Goal: Task Accomplishment & Management: Use online tool/utility

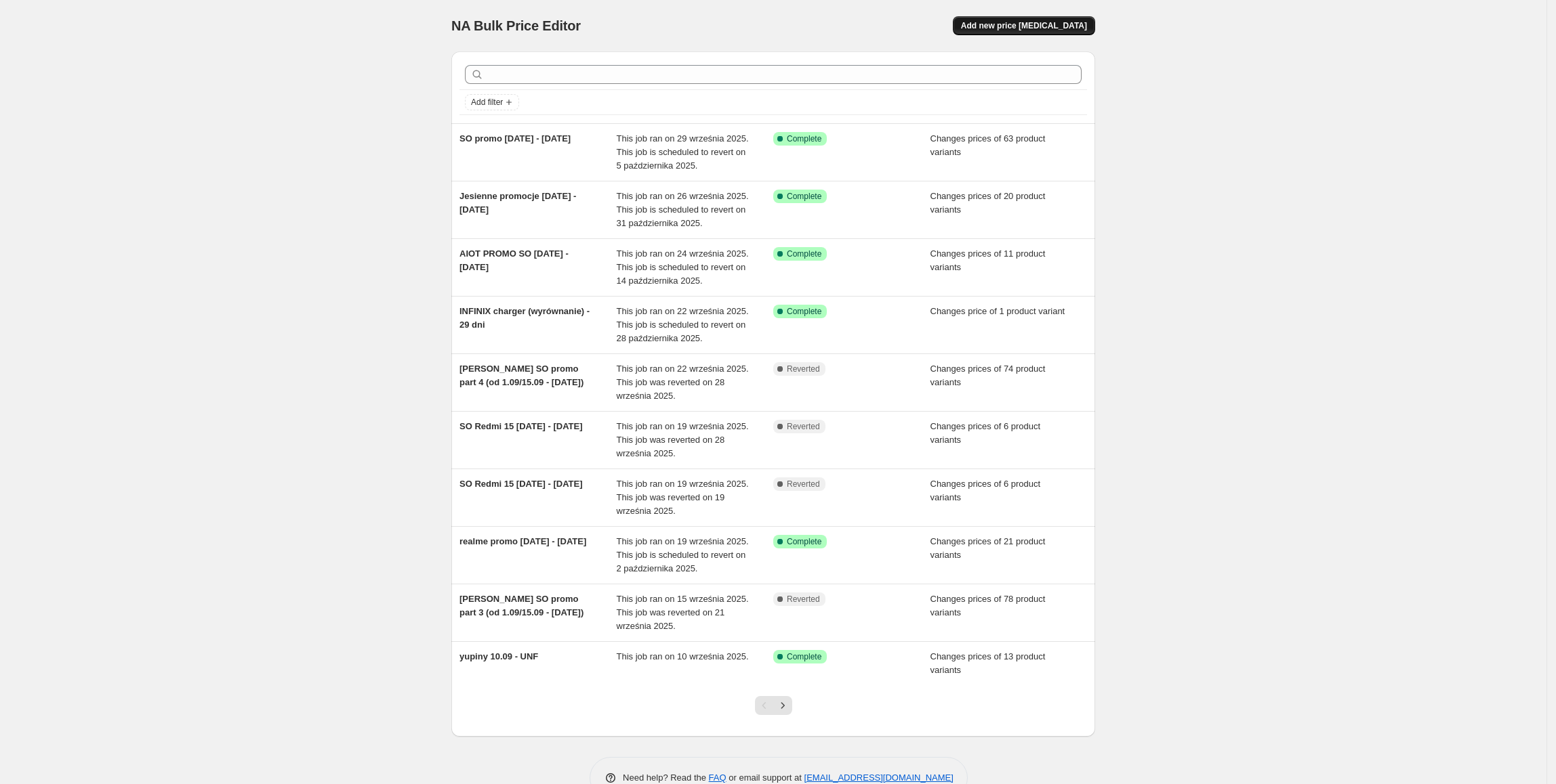
click at [1022, 19] on button "Add new price [MEDICAL_DATA]" at bounding box center [1024, 25] width 143 height 19
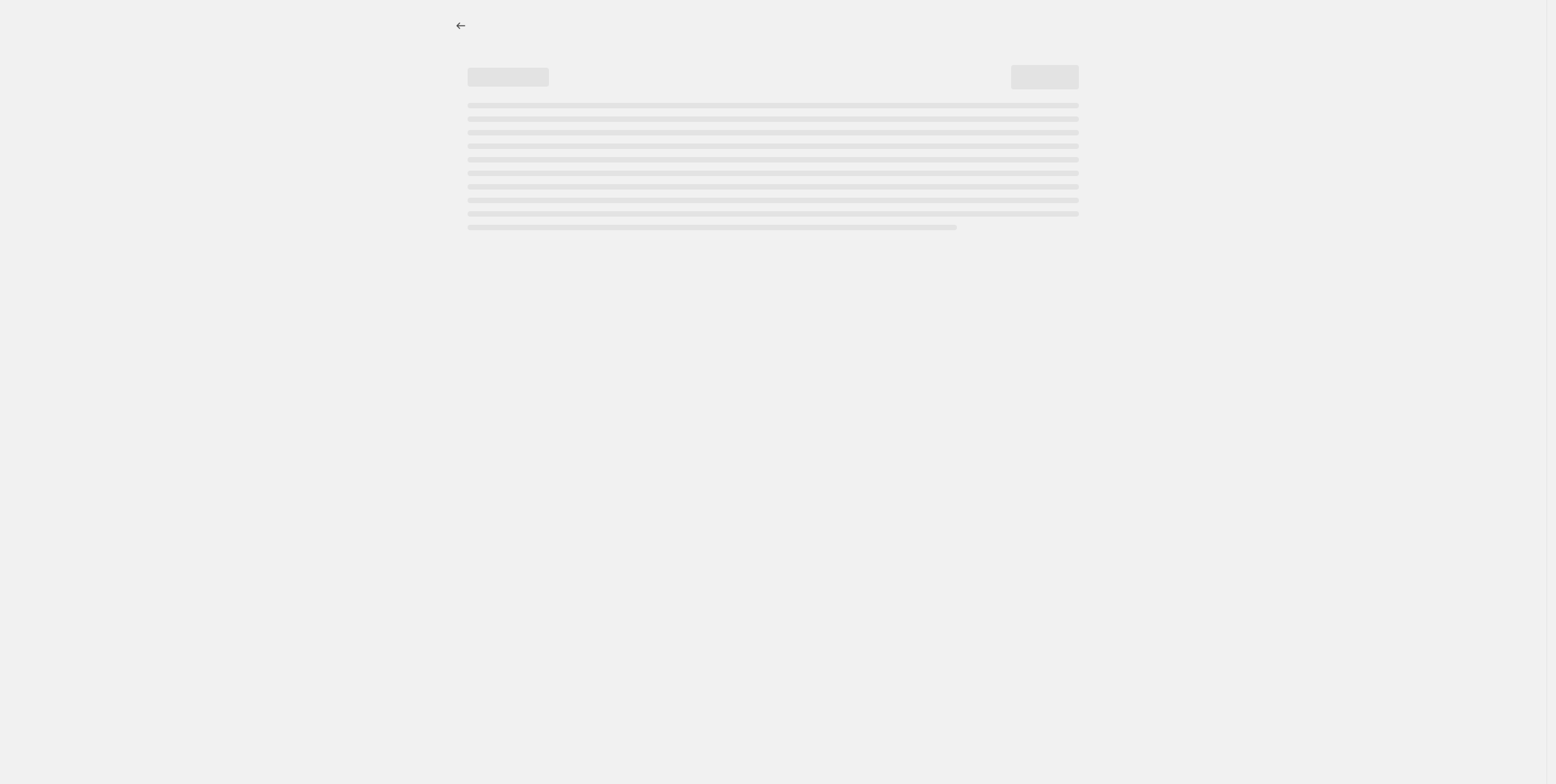
select select "percentage"
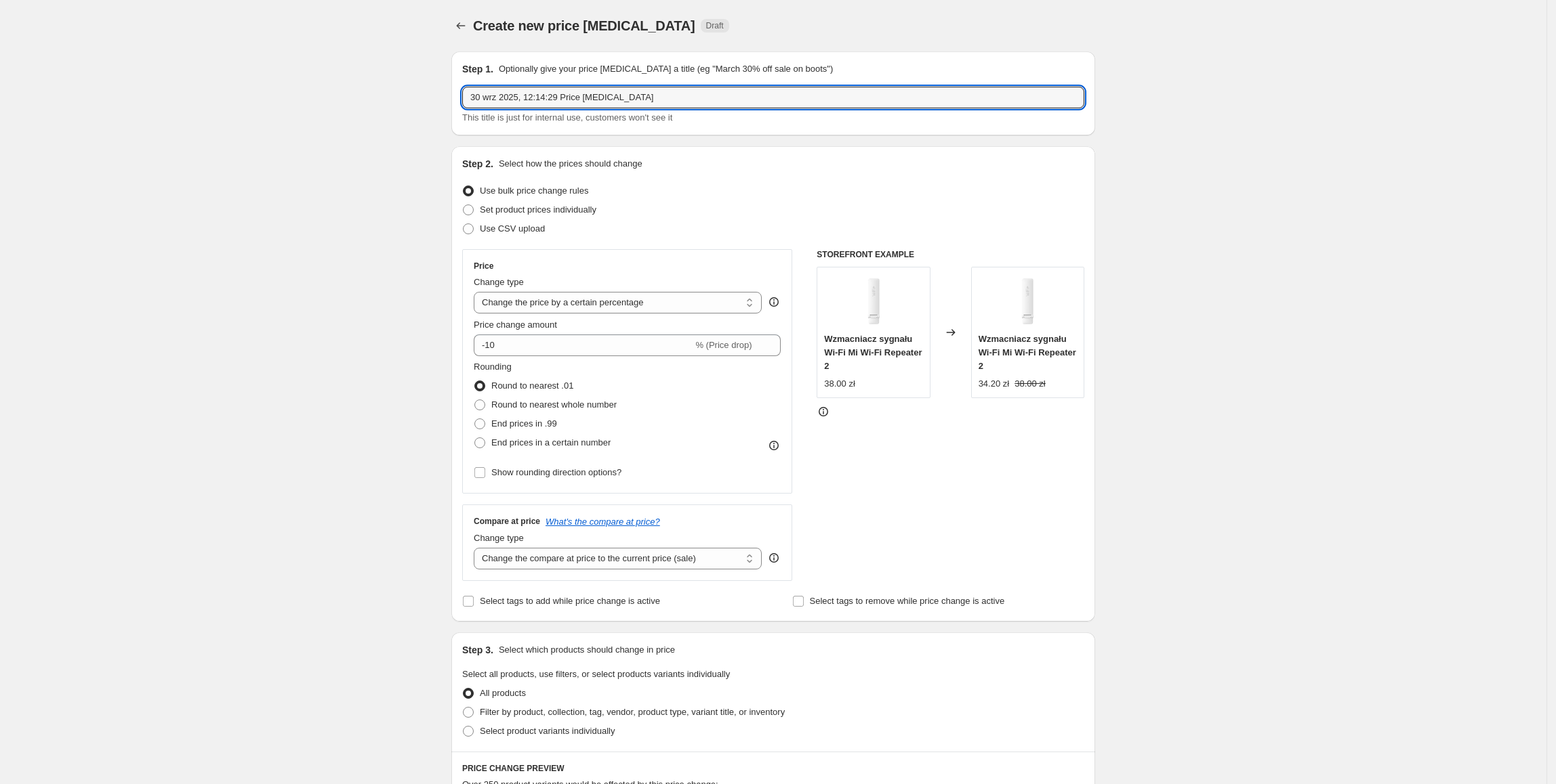
drag, startPoint x: 679, startPoint y: 95, endPoint x: 287, endPoint y: 95, distance: 392.0
click at [287, 95] on div "Create new price [MEDICAL_DATA]. This page is ready Create new price [MEDICAL_D…" at bounding box center [773, 677] width 1546 height 1354
type input "relame 14 pro+ 5g 12/512gb [DATE] - [DATE]"
click at [1295, 337] on div "Create new price [MEDICAL_DATA]. This page is ready Create new price [MEDICAL_D…" at bounding box center [773, 677] width 1546 height 1354
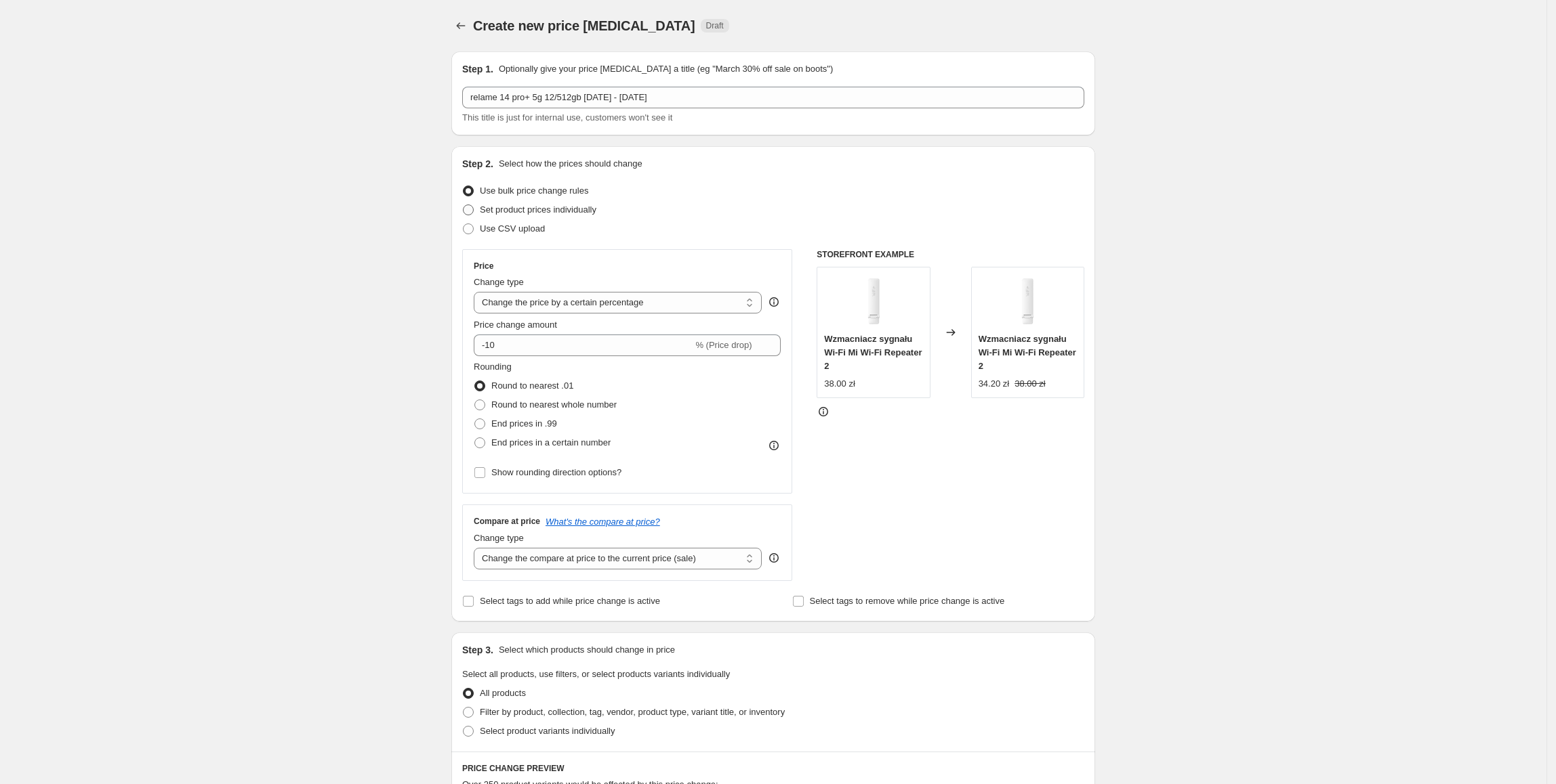
click at [543, 215] on span "Set product prices individually" at bounding box center [538, 210] width 116 height 13
click at [463, 205] on input "Set product prices individually" at bounding box center [463, 205] width 1 height 1
radio input "true"
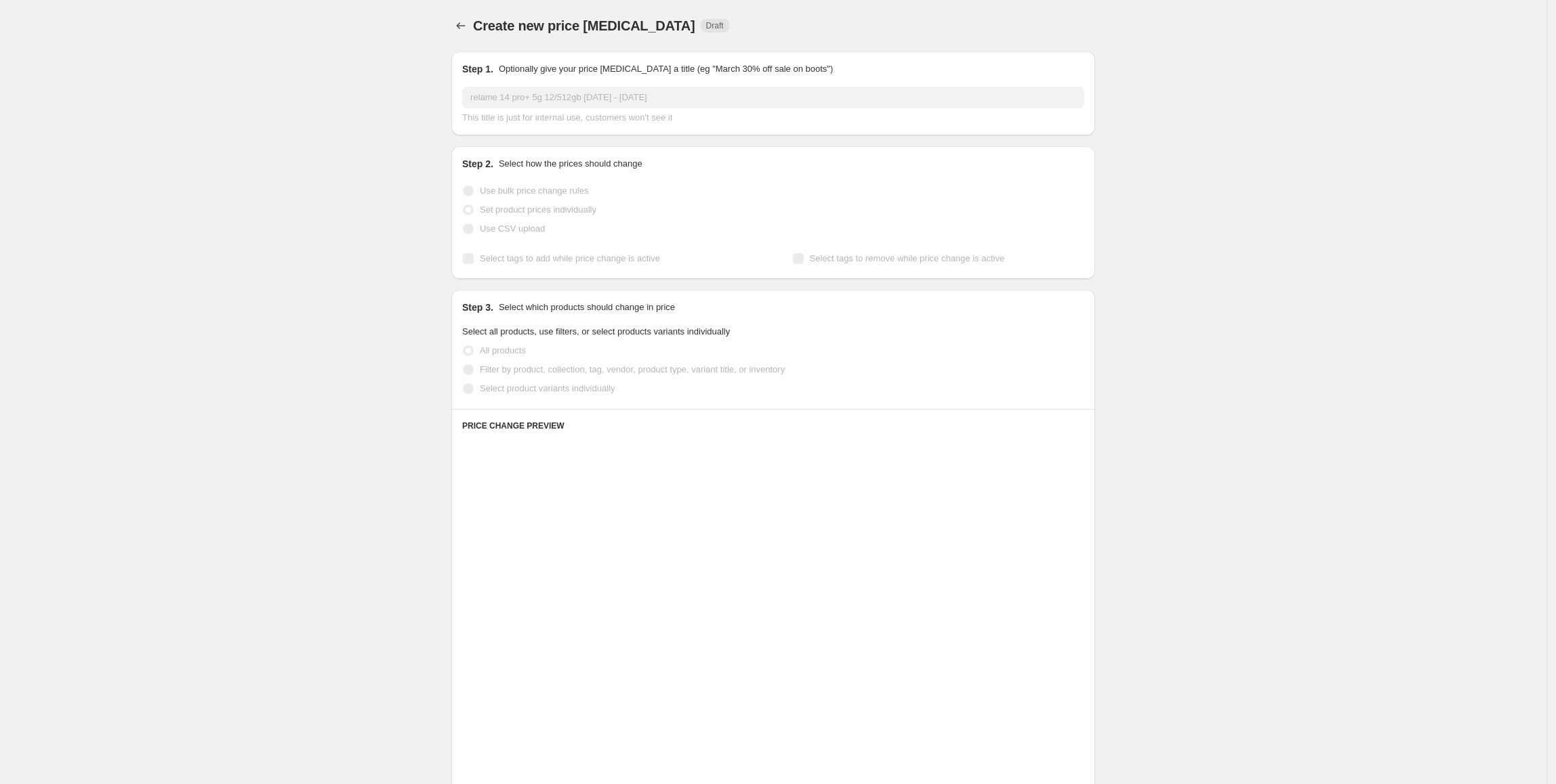
click at [522, 388] on span "Select product variants individually" at bounding box center [547, 388] width 135 height 10
click at [472, 393] on span at bounding box center [468, 388] width 11 height 11
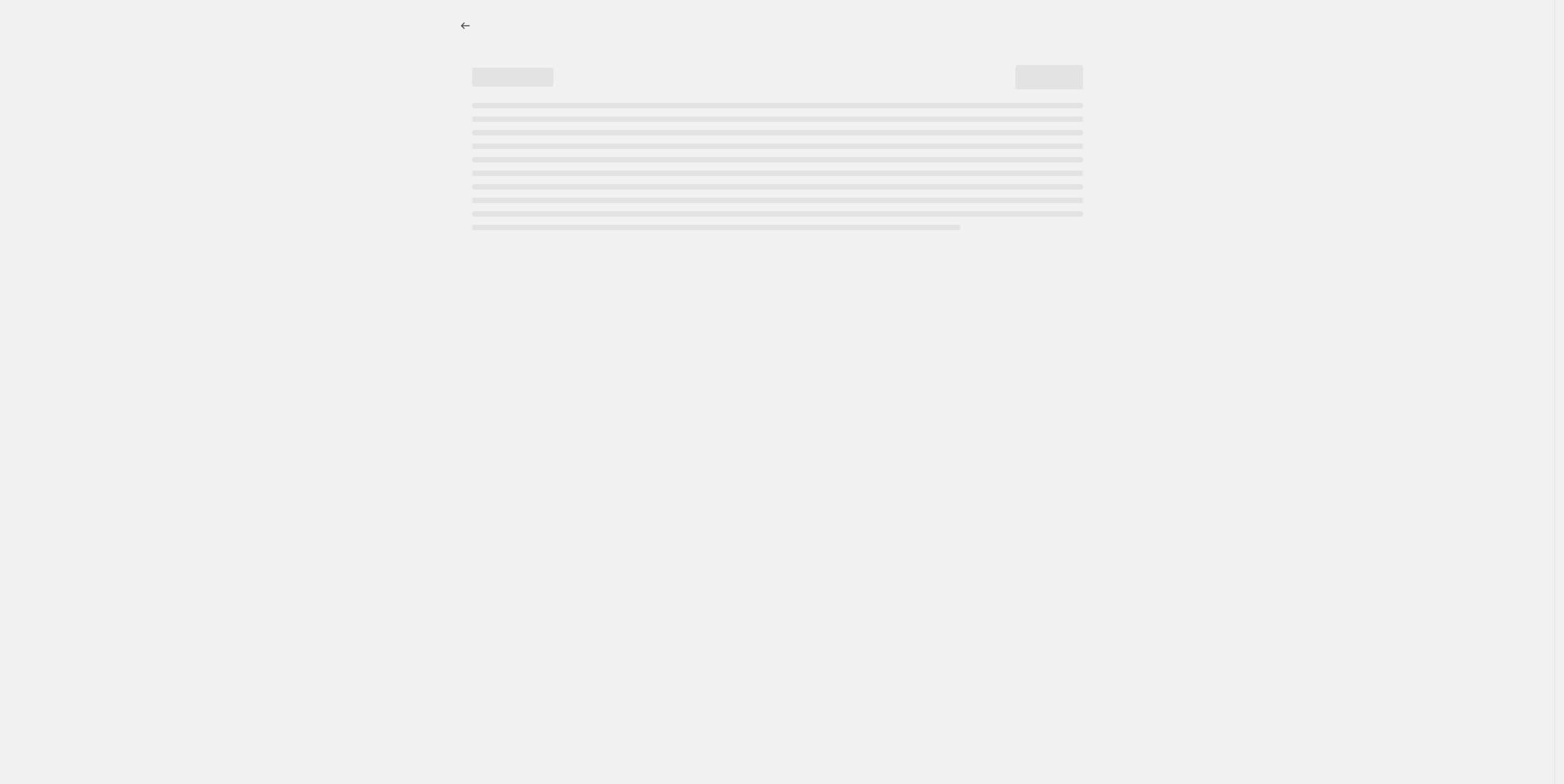
select select "percentage"
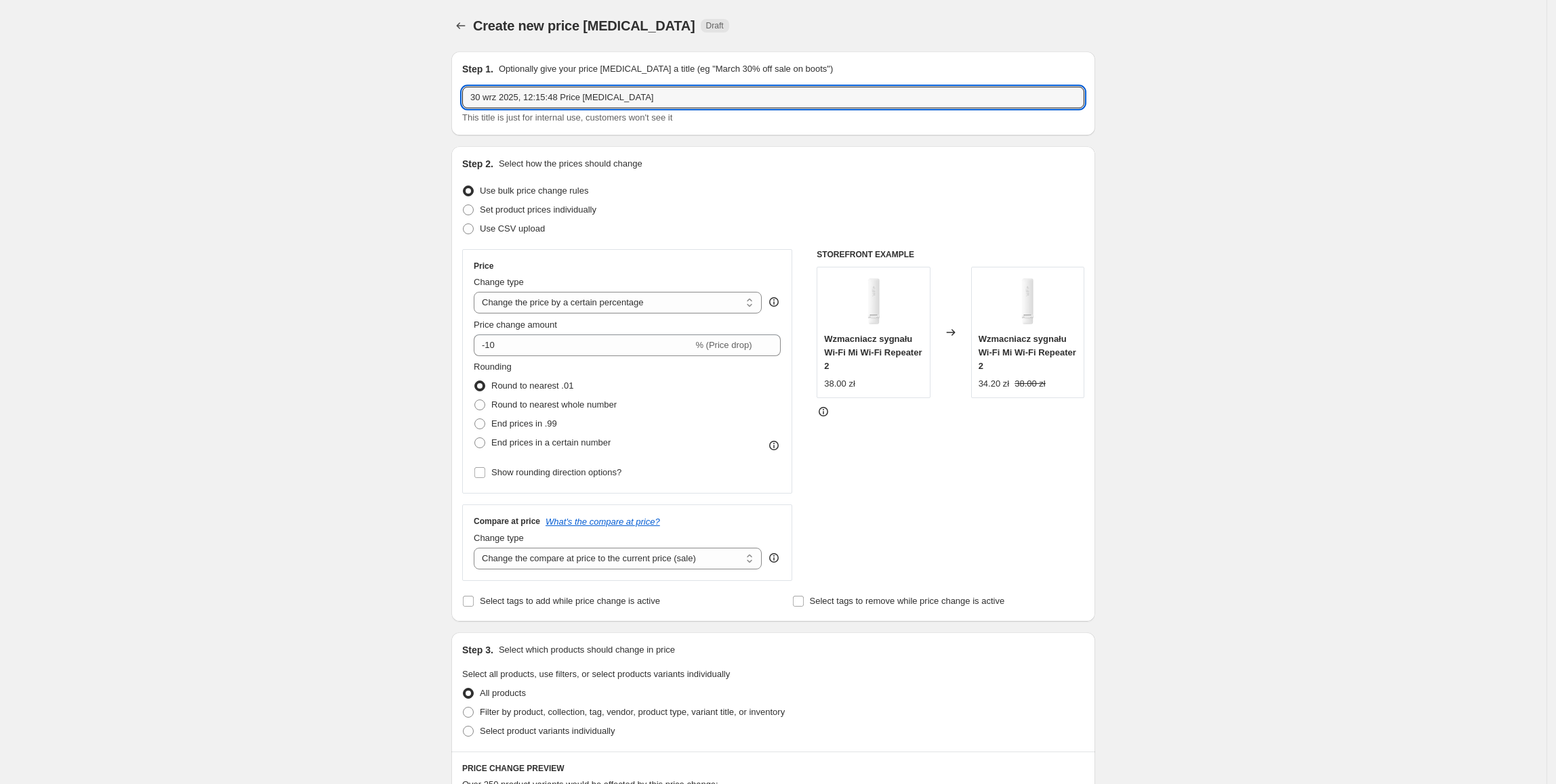
drag, startPoint x: 678, startPoint y: 88, endPoint x: 426, endPoint y: 128, distance: 255.2
click at [426, 128] on div "Create new price [MEDICAL_DATA]. This page is ready Create new price [MEDICAL_D…" at bounding box center [773, 677] width 1546 height 1354
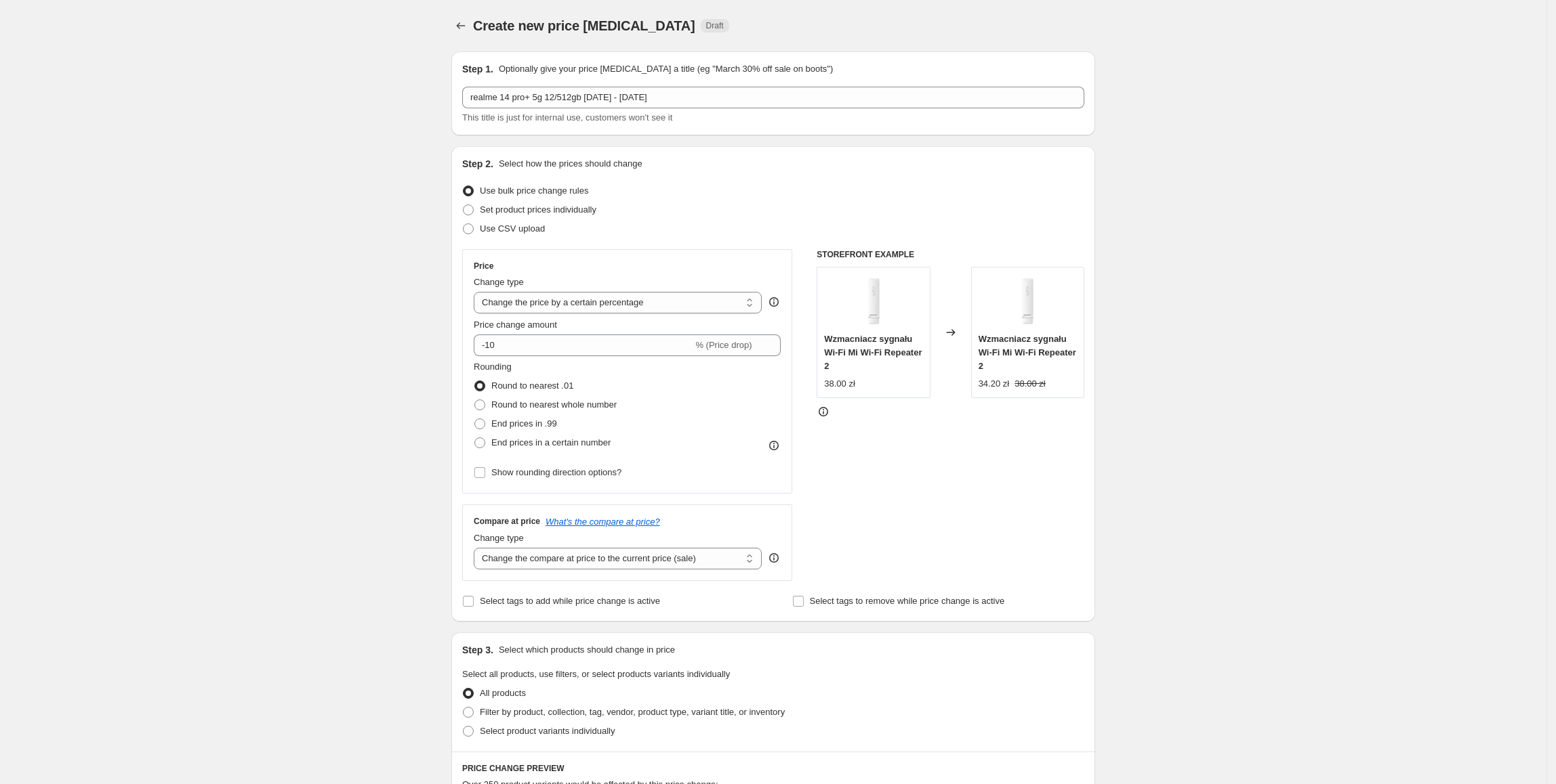
click at [1193, 167] on div "Create new price [MEDICAL_DATA]. This page is ready Create new price [MEDICAL_D…" at bounding box center [773, 677] width 1546 height 1354
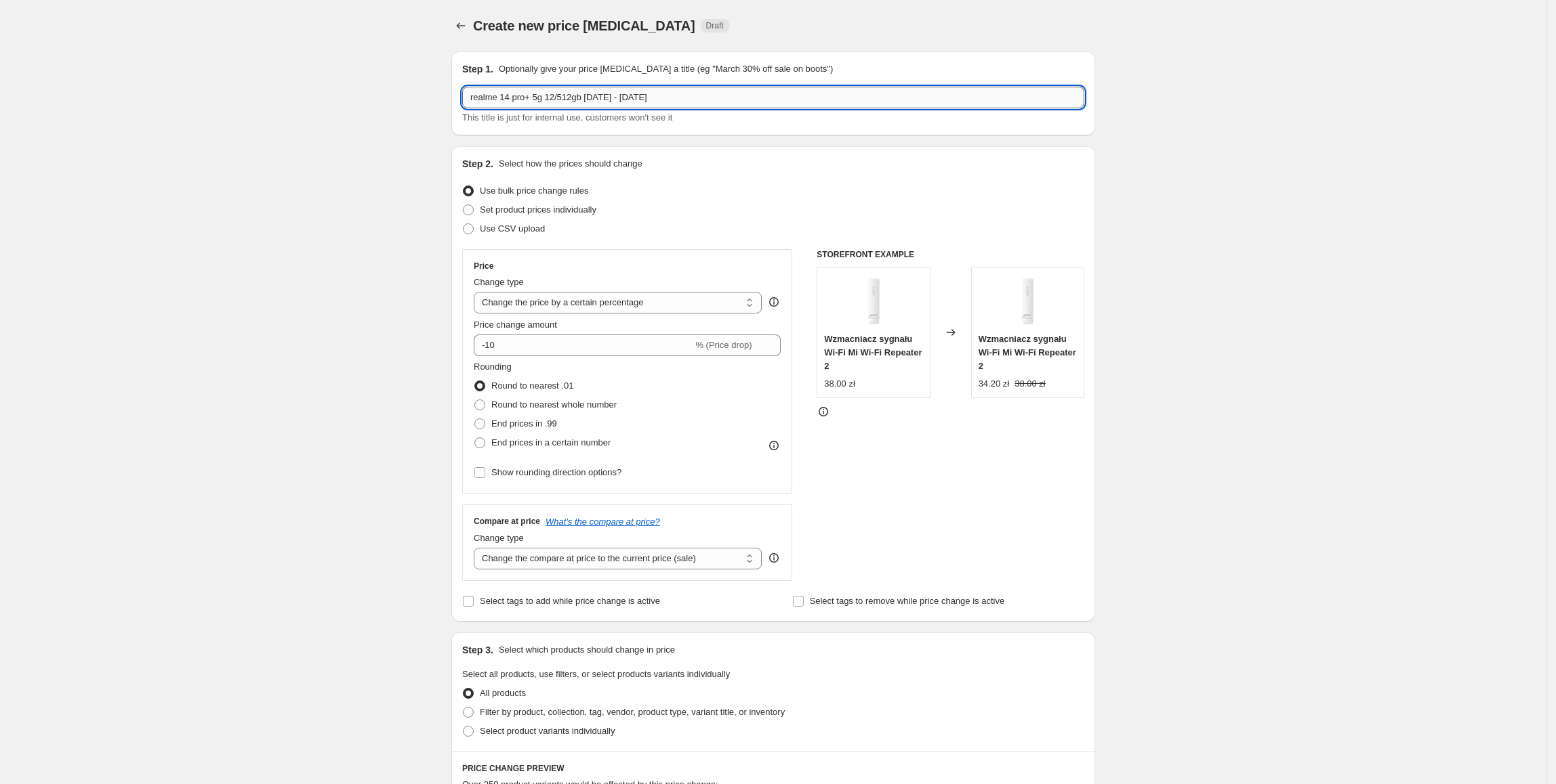
drag, startPoint x: 678, startPoint y: 107, endPoint x: 616, endPoint y: 107, distance: 62.0
click at [616, 107] on input "realme 14 pro+ 5g 12/512gb [DATE] - [DATE]" at bounding box center [773, 97] width 622 height 22
type input "realme 14 pro+ 5g 12/512gb [DATE] -[DATE]"
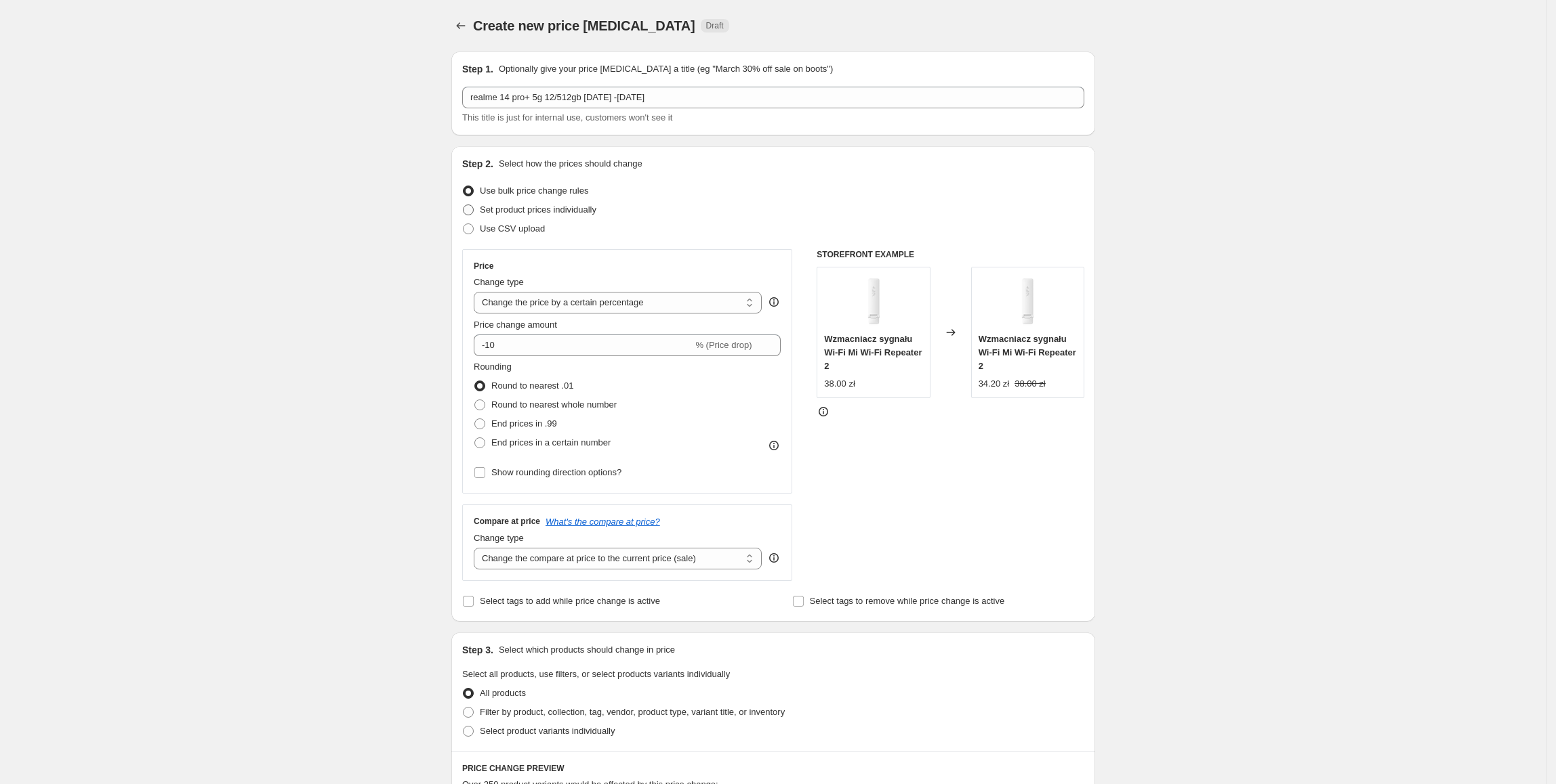
click at [589, 205] on span "Set product prices individually" at bounding box center [538, 210] width 116 height 10
click at [463, 205] on input "Set product prices individually" at bounding box center [463, 205] width 1 height 1
radio input "true"
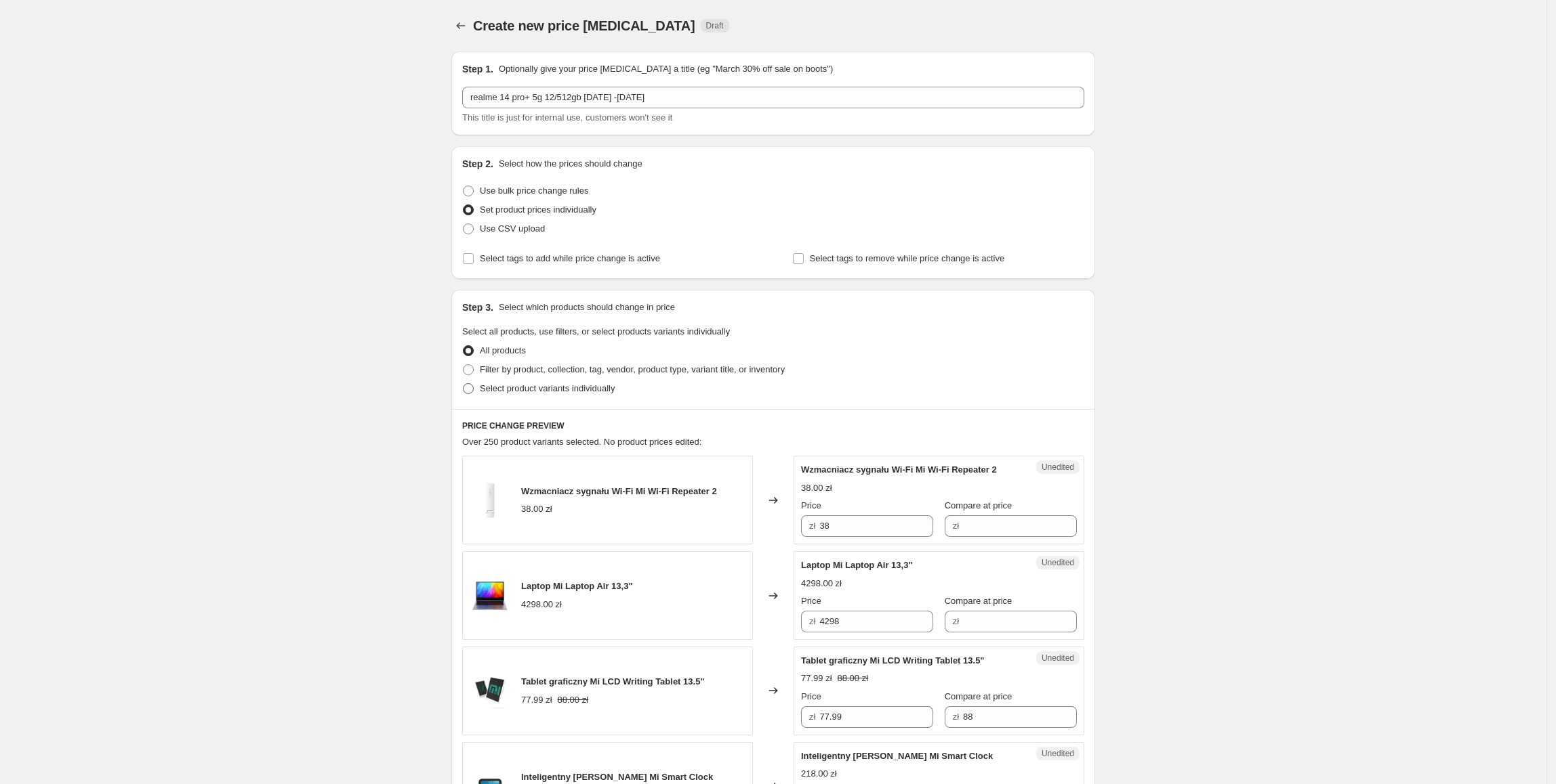
click at [544, 390] on span "Select product variants individually" at bounding box center [547, 388] width 135 height 10
click at [463, 384] on input "Select product variants individually" at bounding box center [463, 383] width 1 height 1
radio input "true"
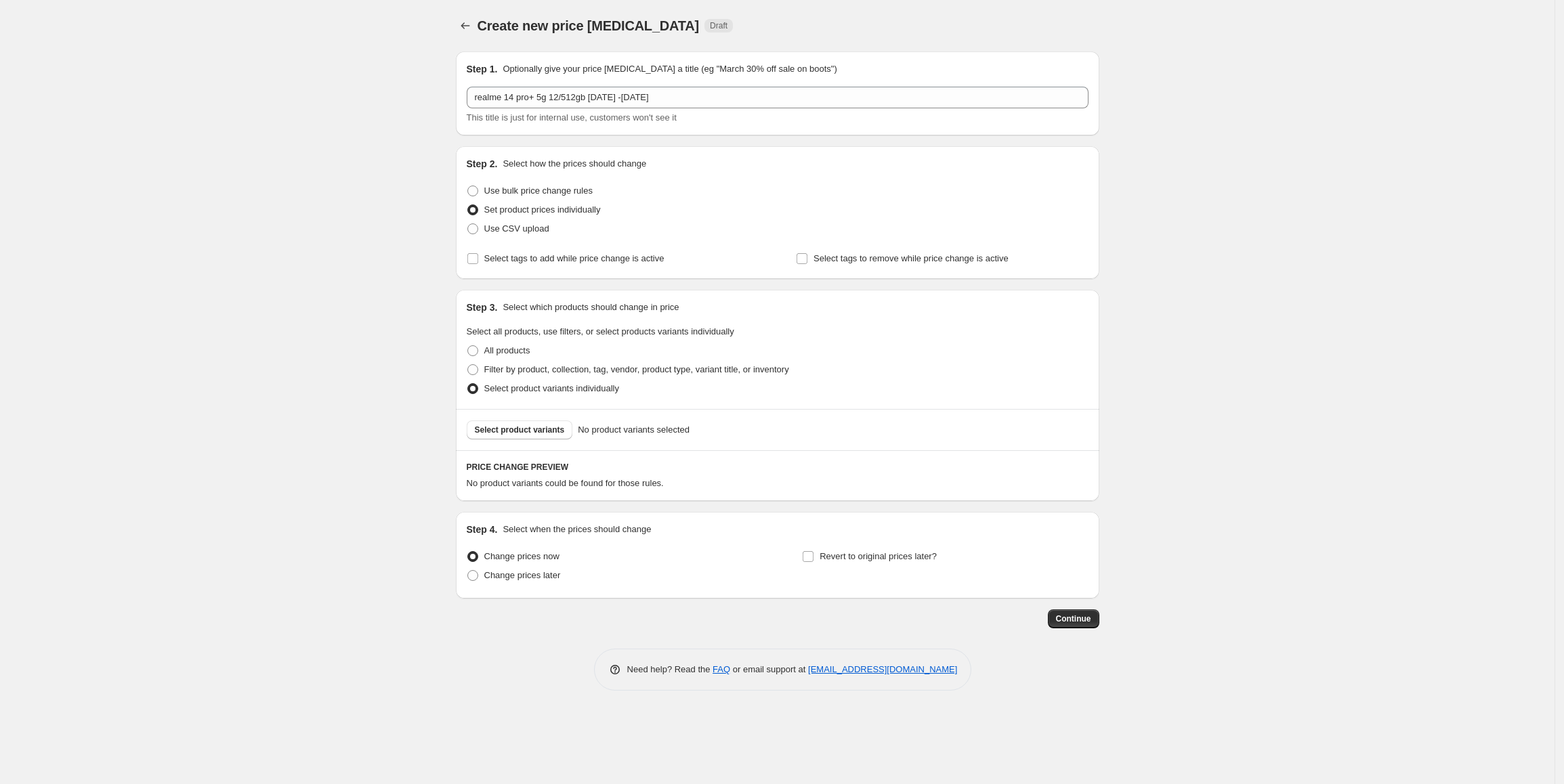
click at [529, 430] on span "Select product variants" at bounding box center [520, 430] width 90 height 11
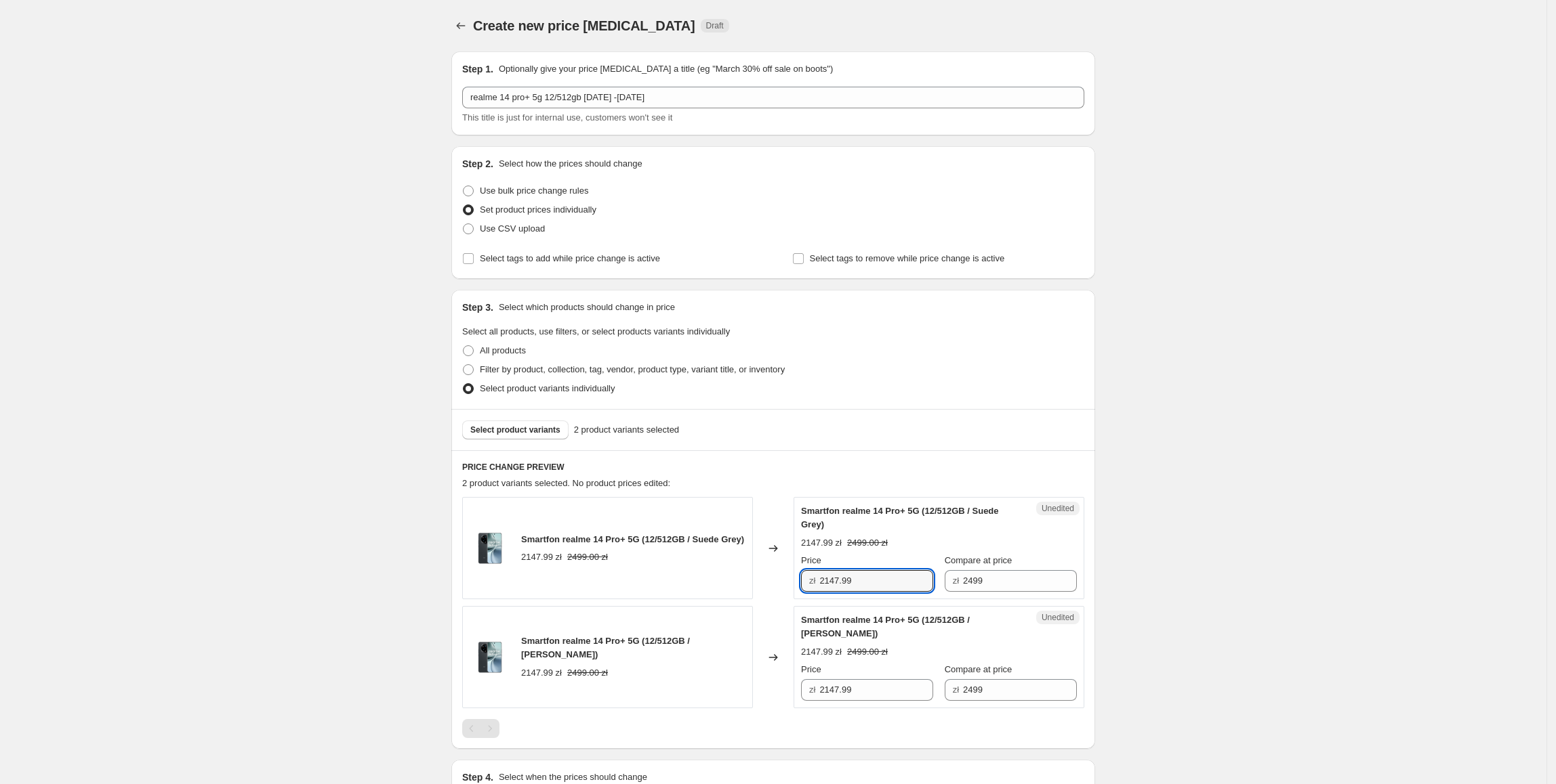
drag, startPoint x: 887, startPoint y: 580, endPoint x: 819, endPoint y: 591, distance: 68.9
click at [819, 591] on div "zł 2147.99" at bounding box center [866, 581] width 132 height 22
type input "2097.99"
drag, startPoint x: 1315, startPoint y: 109, endPoint x: 1113, endPoint y: 495, distance: 435.7
click at [1317, 107] on div "Create new price [MEDICAL_DATA]. This page is ready Create new price [MEDICAL_D…" at bounding box center [773, 479] width 1546 height 959
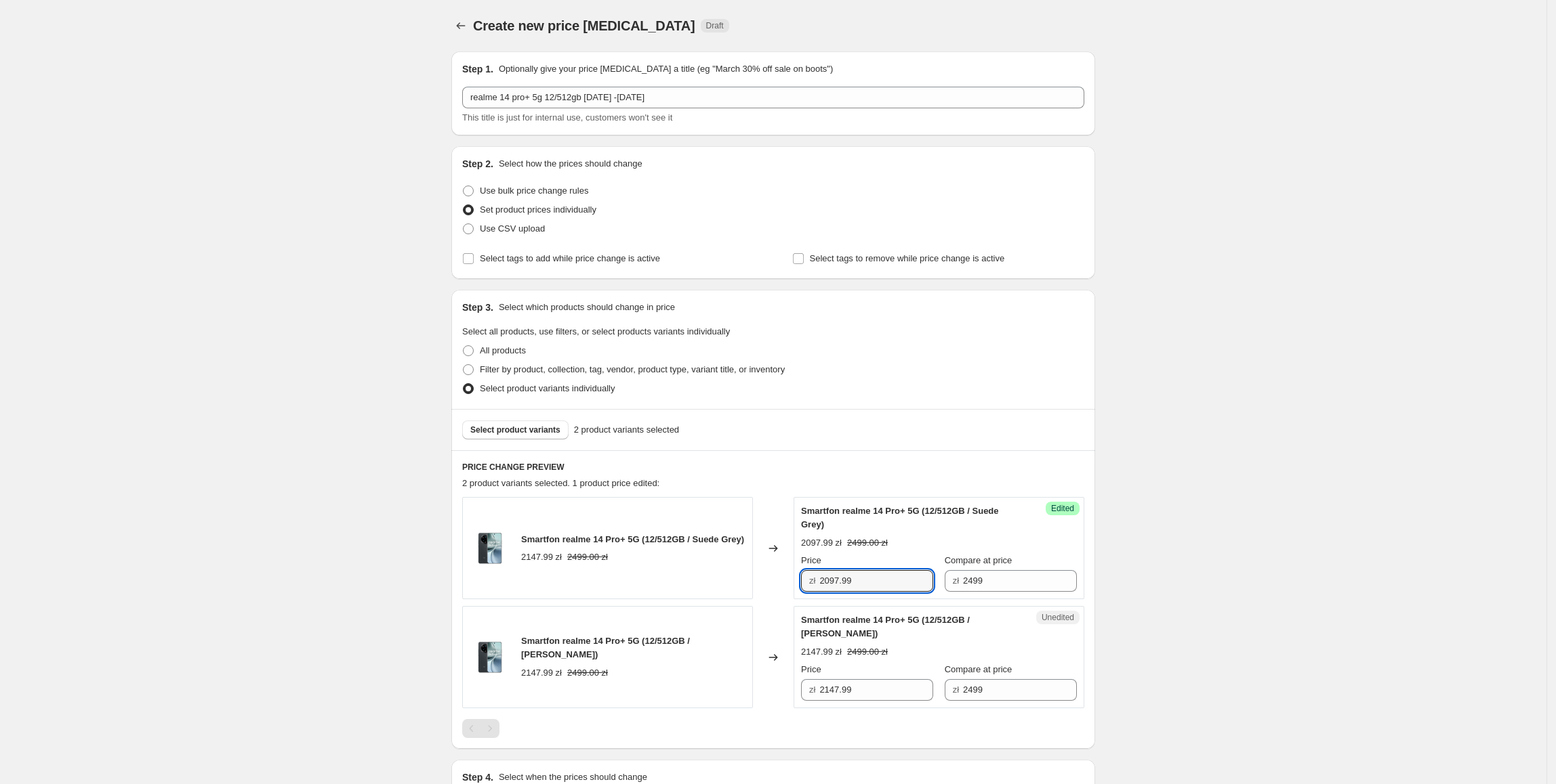
drag, startPoint x: 899, startPoint y: 583, endPoint x: 811, endPoint y: 582, distance: 88.0
click at [811, 582] on div "zł 2097.99" at bounding box center [866, 581] width 132 height 22
paste input "09"
drag, startPoint x: 902, startPoint y: 692, endPoint x: 735, endPoint y: 699, distance: 167.1
click at [735, 699] on div "Smartfon realme 14 Pro+ 5G (12/512GB / [PERSON_NAME]) 2147.99 zł 2499.00 zł Cha…" at bounding box center [773, 657] width 622 height 102
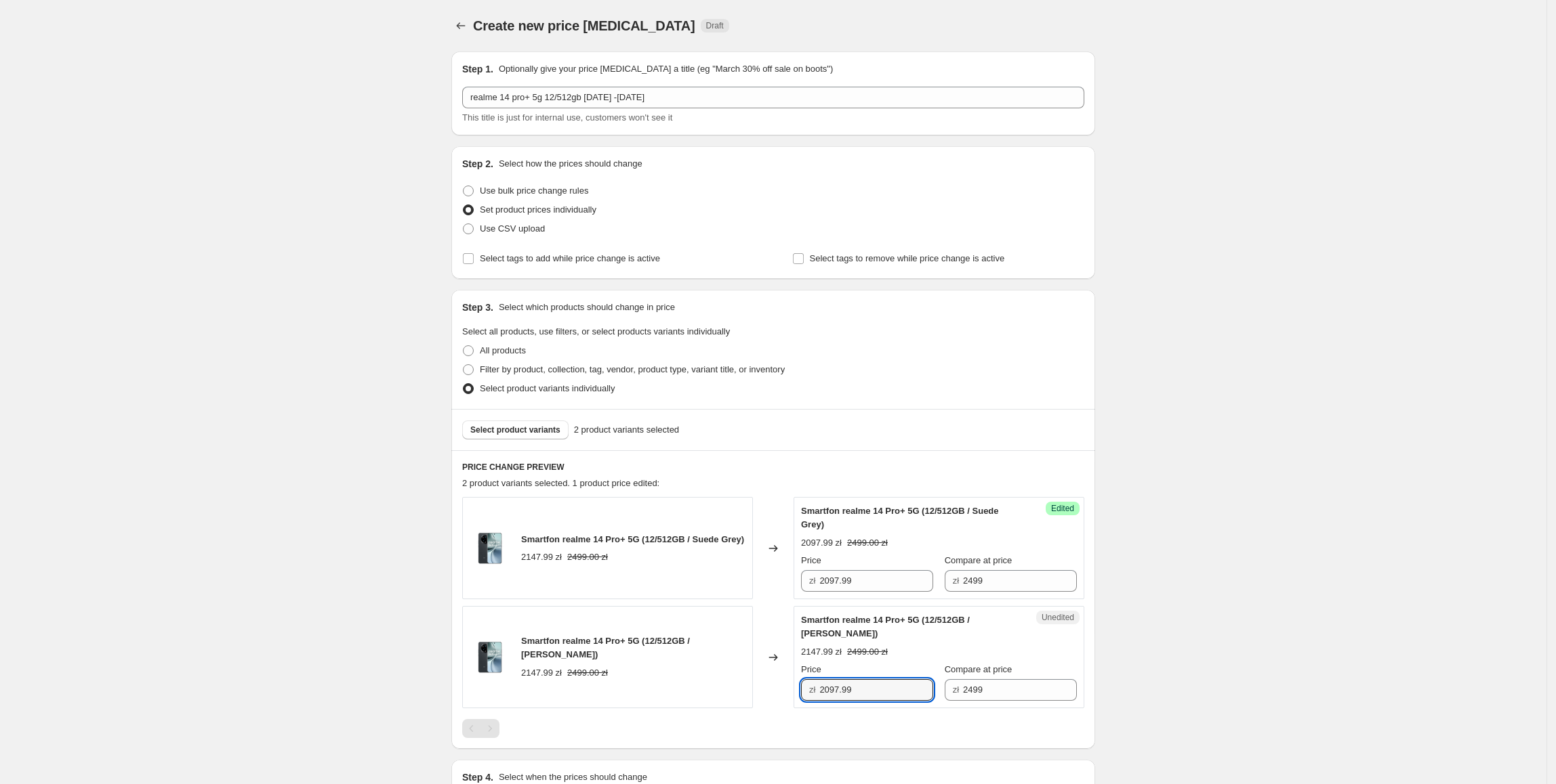
type input "2097.99"
click at [1299, 529] on div "Create new price [MEDICAL_DATA]. This page is ready Create new price [MEDICAL_D…" at bounding box center [773, 479] width 1546 height 959
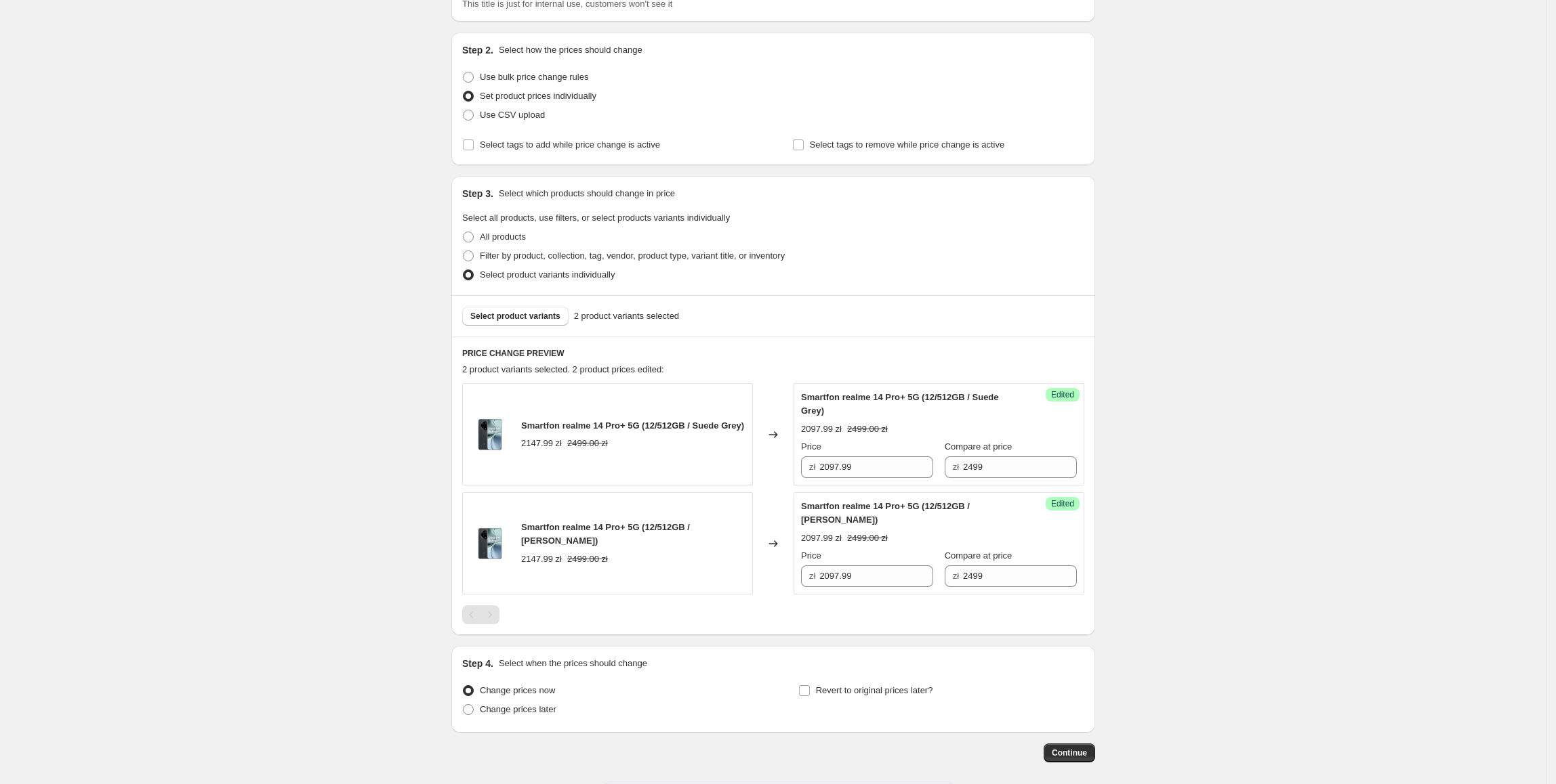
scroll to position [118, 0]
click at [865, 682] on span "Revert to original prices later?" at bounding box center [875, 687] width 117 height 10
click at [810, 682] on input "Revert to original prices later?" at bounding box center [804, 687] width 11 height 11
checkbox input "true"
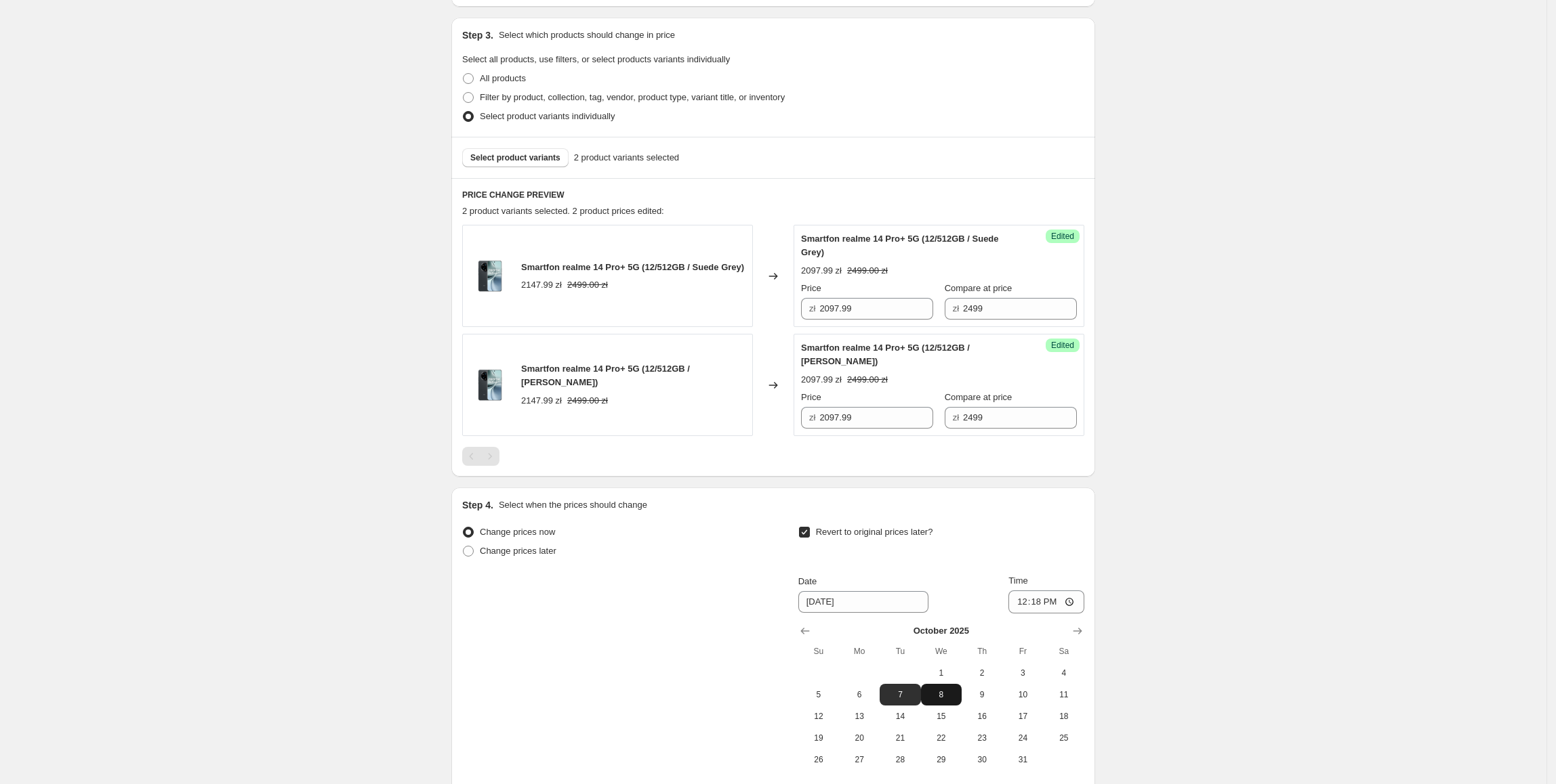
scroll to position [280, 0]
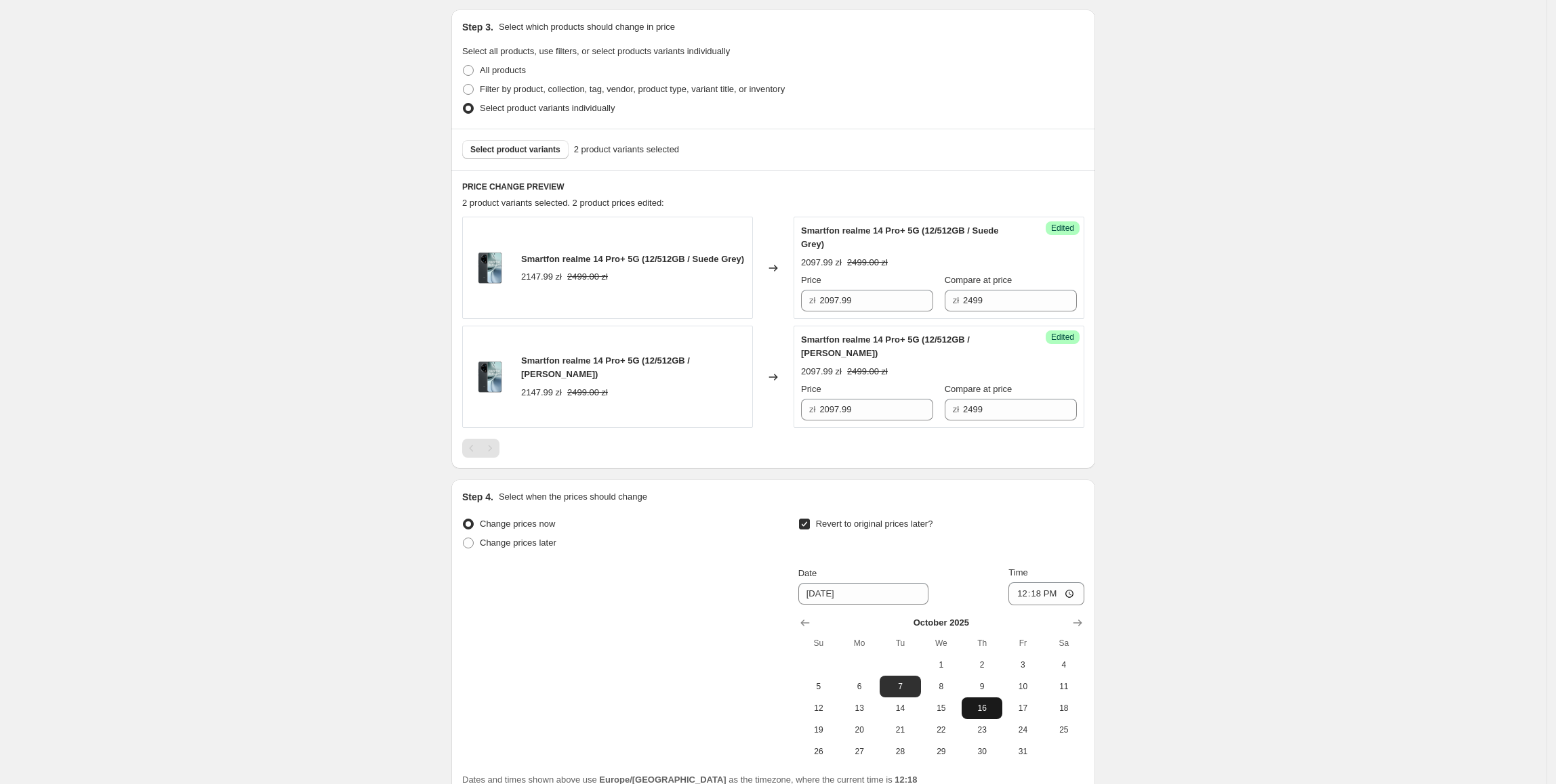
click at [987, 706] on span "16" at bounding box center [982, 708] width 30 height 11
type input "[DATE]"
click at [1038, 599] on input "12:18" at bounding box center [1046, 593] width 76 height 23
type input "23:55"
click at [1264, 579] on div "Create new price [MEDICAL_DATA]. This page is ready Create new price [MEDICAL_D…" at bounding box center [773, 315] width 1546 height 1190
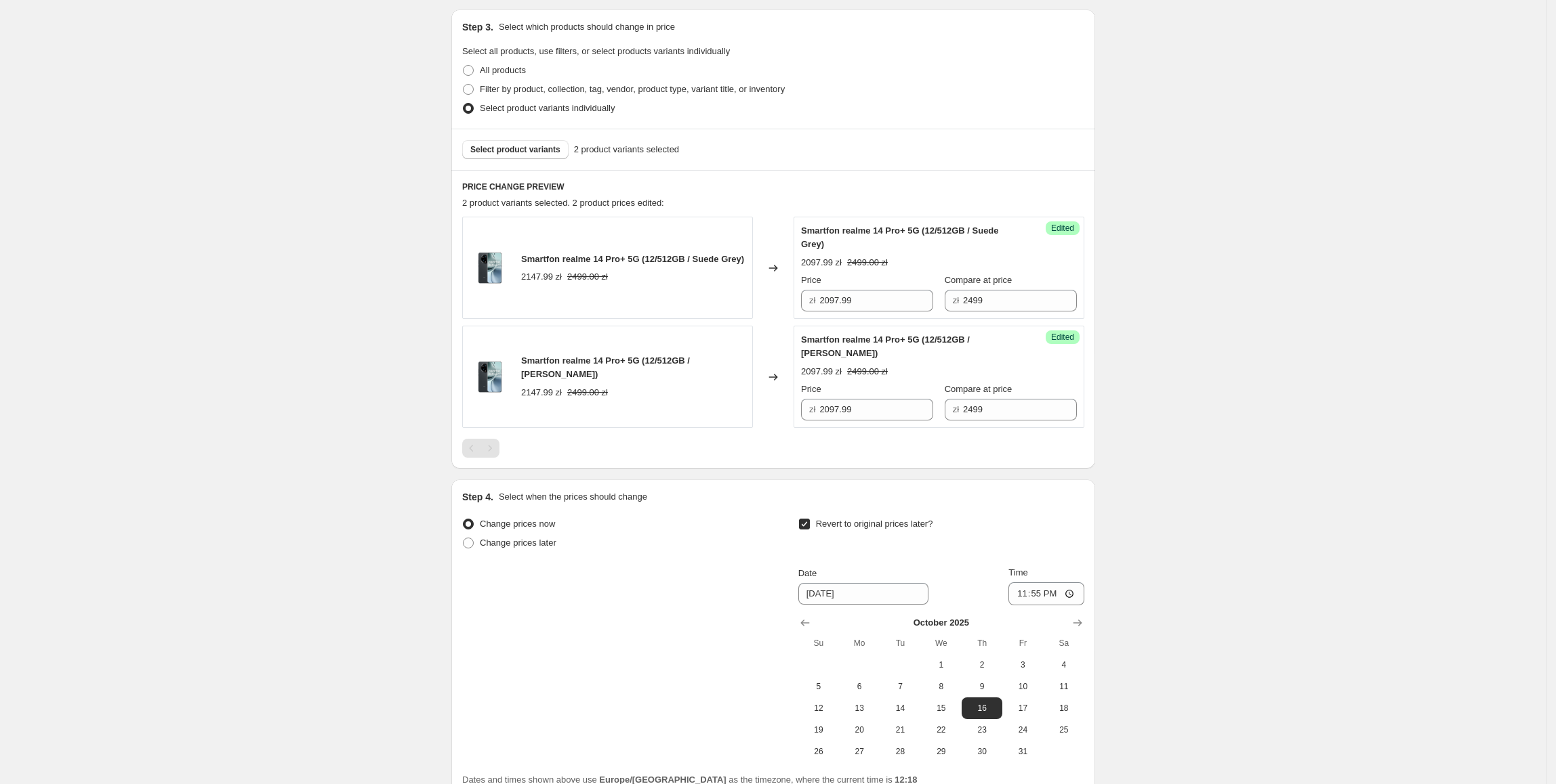
click at [1427, 439] on div "Create new price [MEDICAL_DATA]. This page is ready Create new price [MEDICAL_D…" at bounding box center [773, 315] width 1546 height 1190
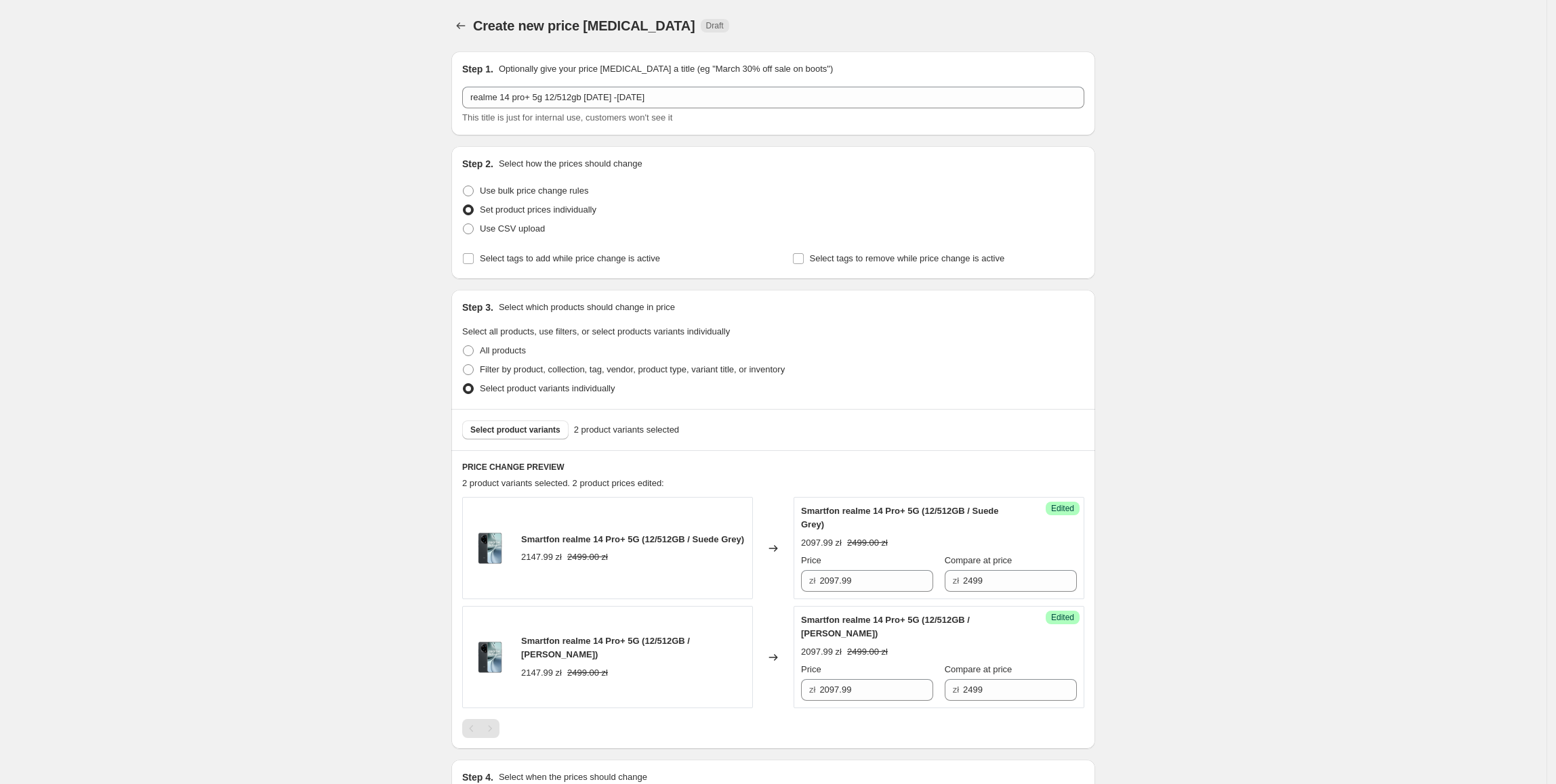
scroll to position [407, 0]
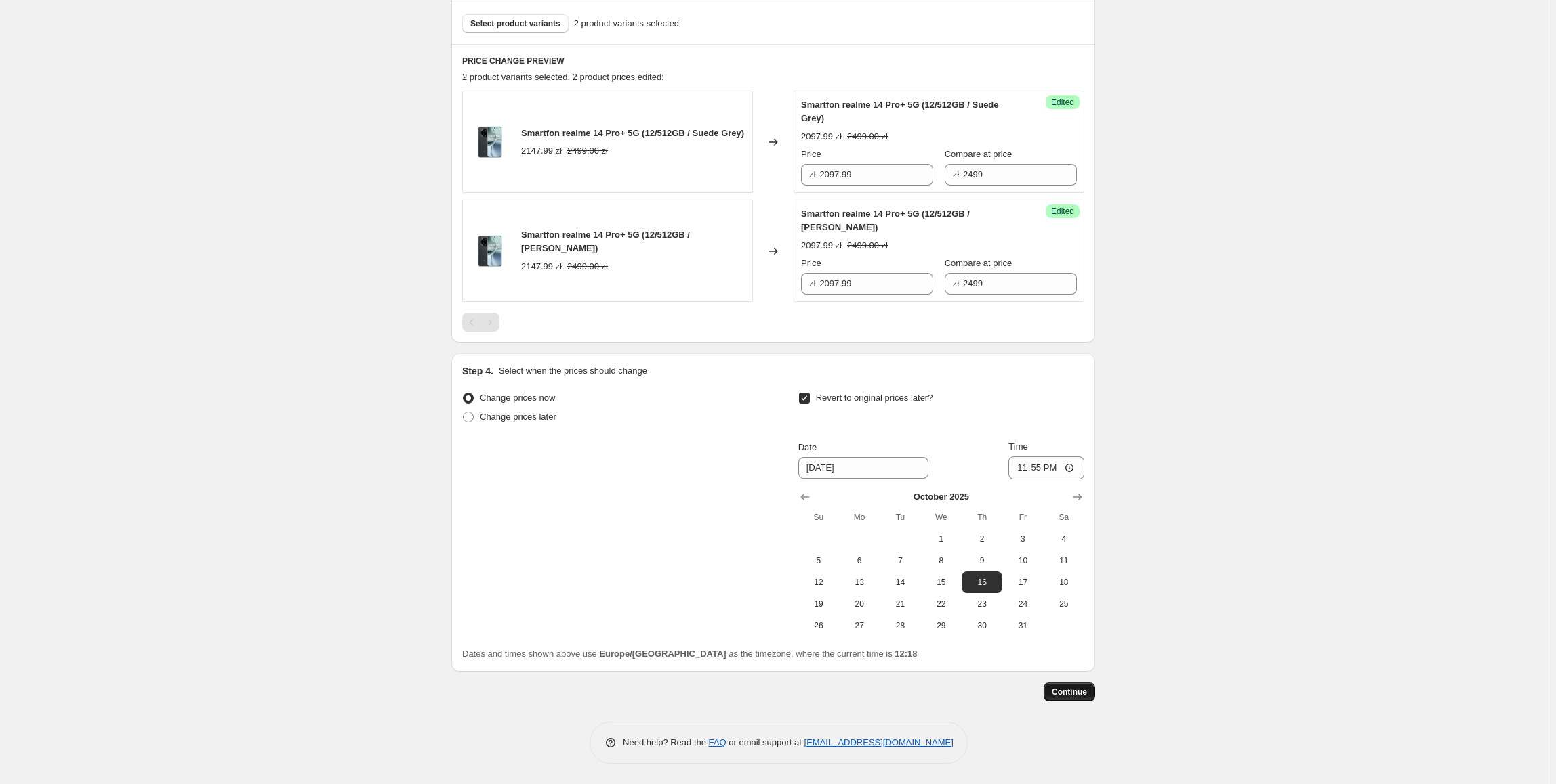
click at [1092, 697] on button "Continue" at bounding box center [1069, 692] width 52 height 19
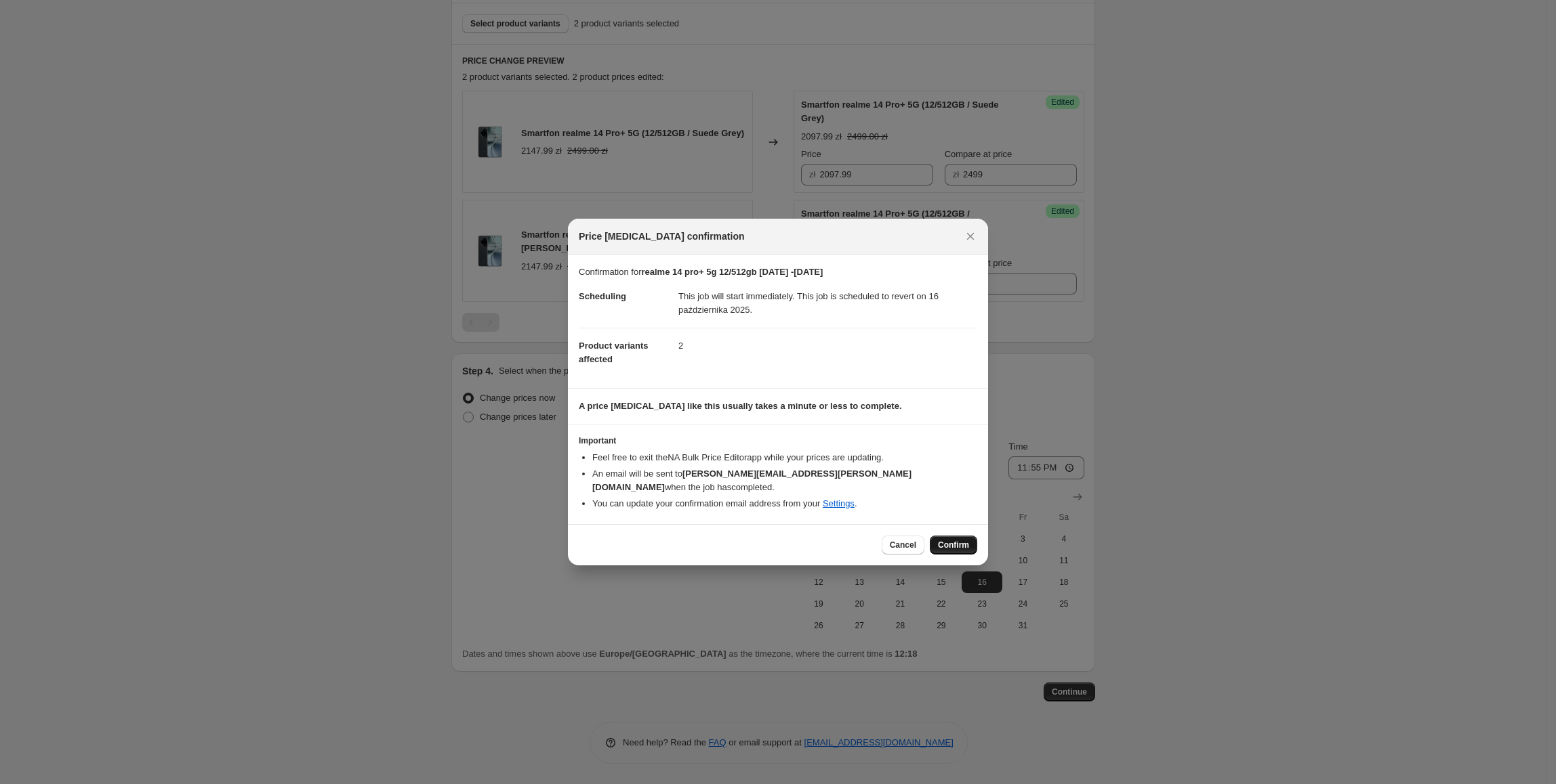
click at [957, 540] on span "Confirm" at bounding box center [953, 545] width 31 height 11
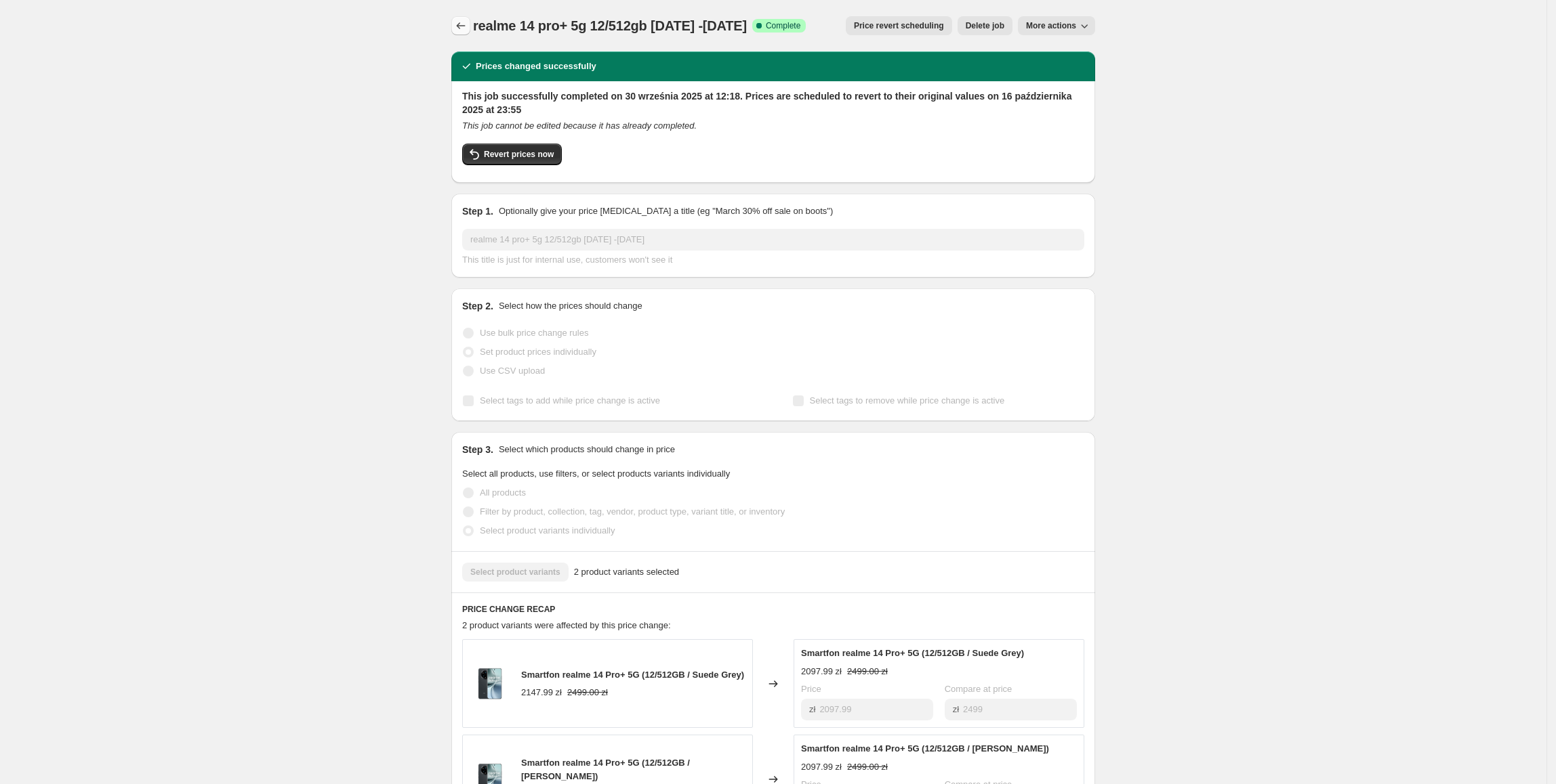
click at [464, 30] on icon "Price change jobs" at bounding box center [460, 25] width 13 height 13
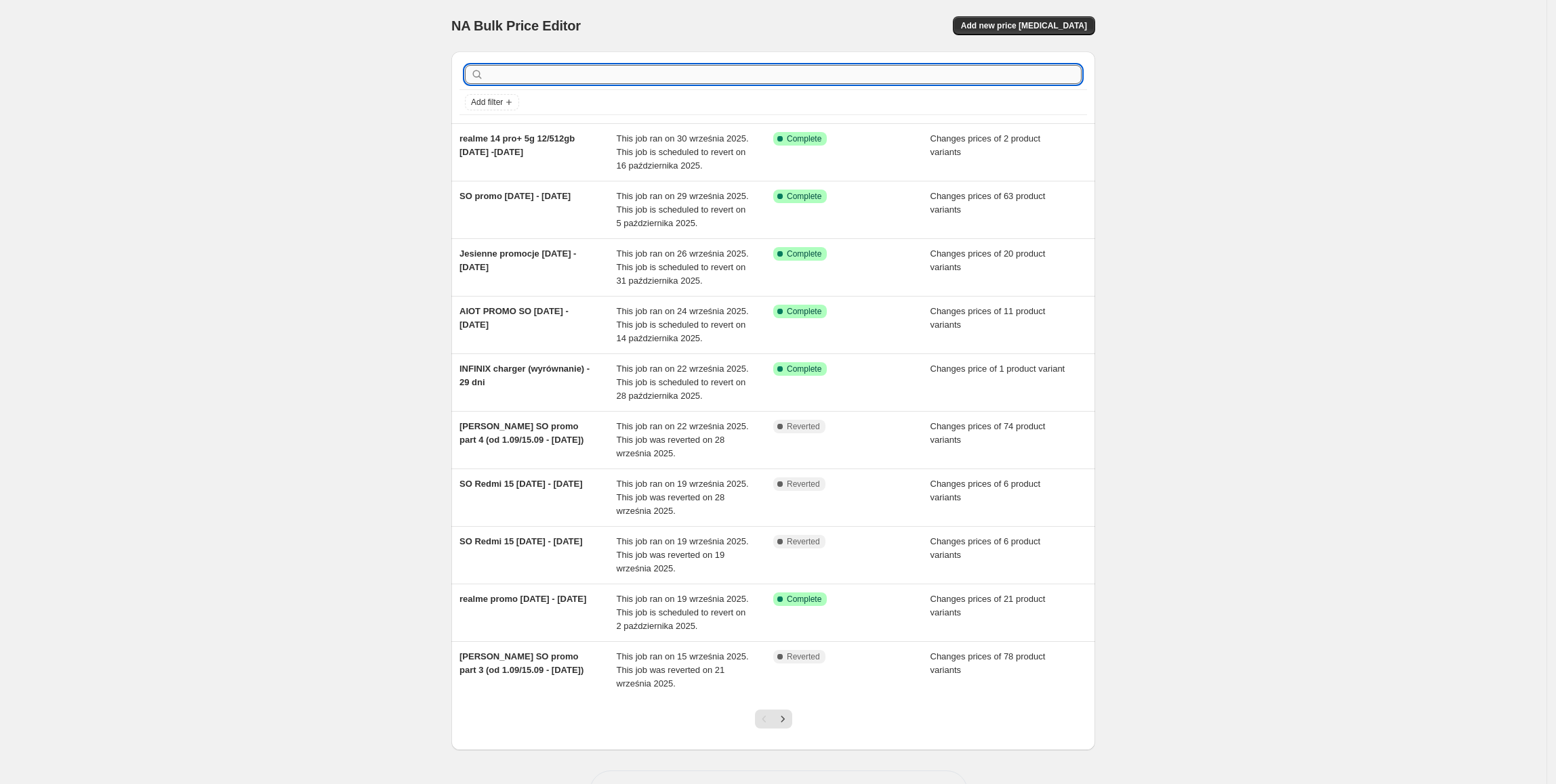
click at [801, 75] on input "text" at bounding box center [784, 74] width 595 height 19
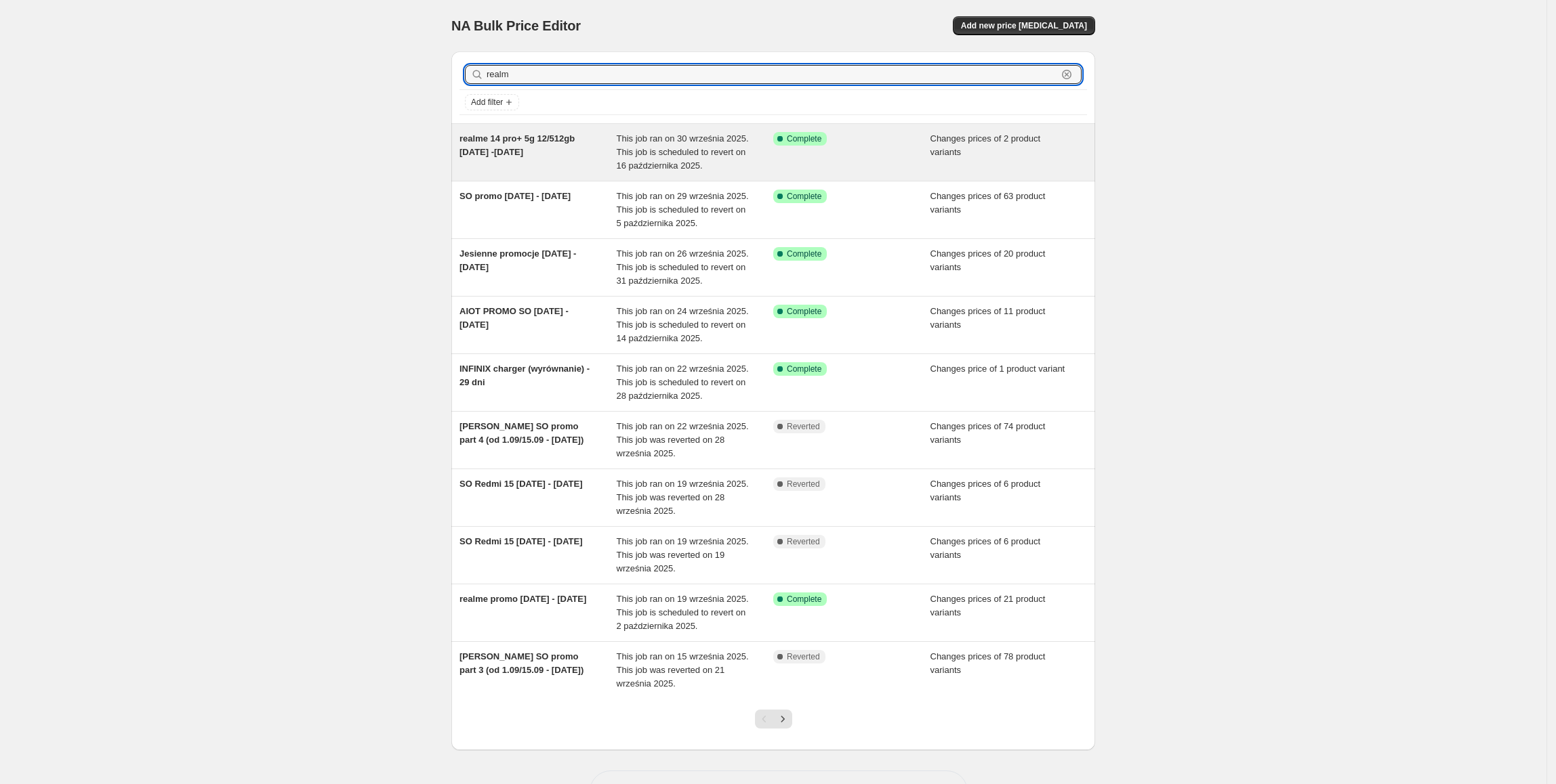
type input "realme"
